Goal: Find specific page/section

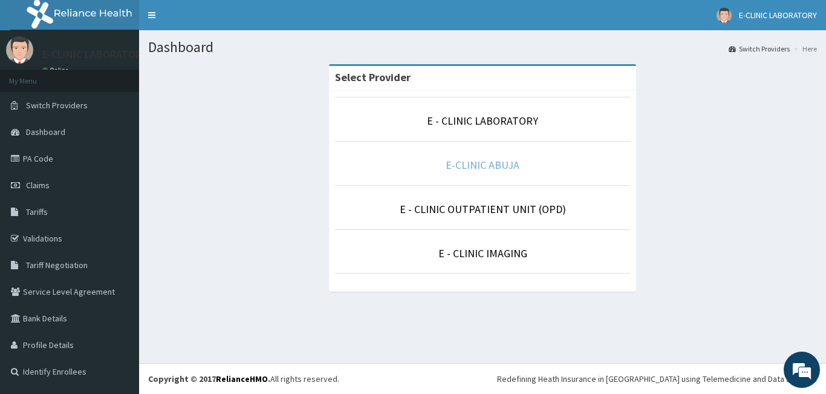
click at [470, 163] on link "E-CLINIC ABUJA" at bounding box center [483, 165] width 74 height 14
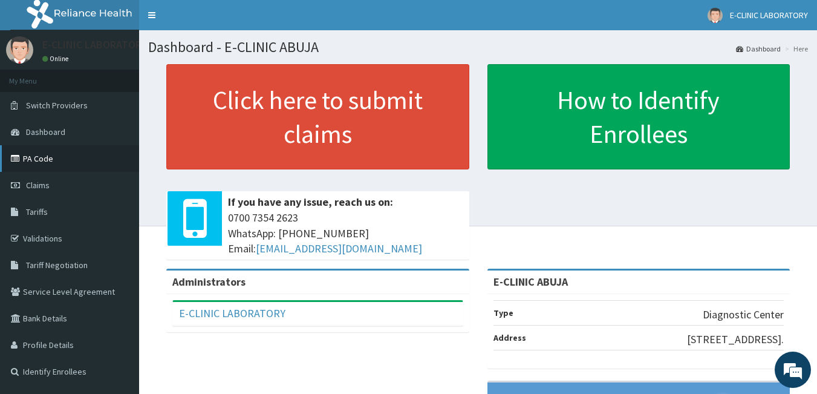
click at [29, 157] on link "PA Code" at bounding box center [69, 158] width 139 height 27
